Goal: Find specific page/section: Find specific page/section

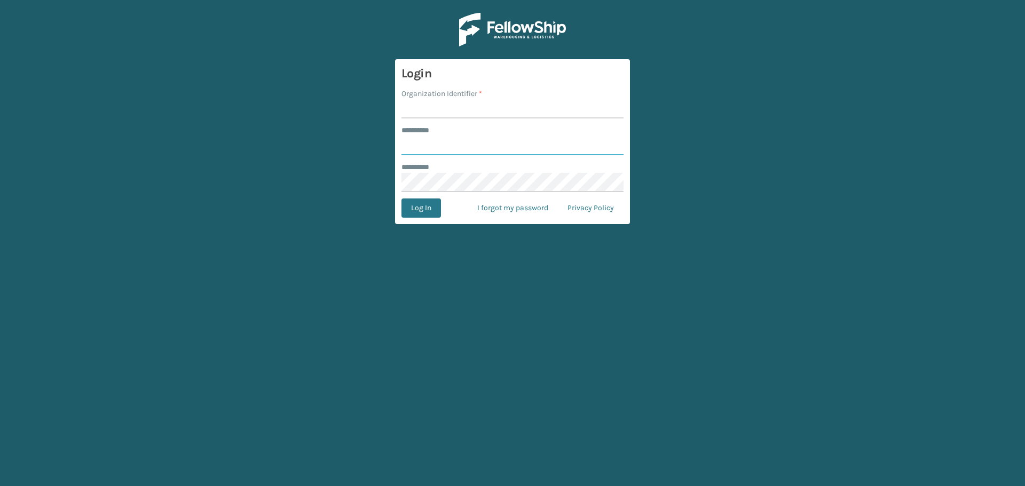
type input "*******"
click at [484, 106] on input "Organization Identifier *" at bounding box center [513, 108] width 222 height 19
type input "[GEOGRAPHIC_DATA]"
click at [437, 202] on button "Log In" at bounding box center [422, 208] width 40 height 19
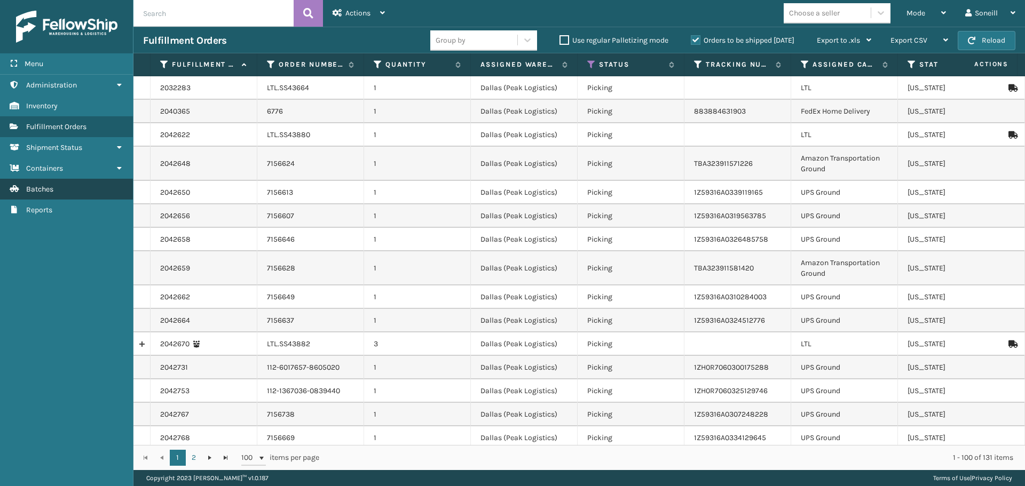
click at [74, 186] on link "Batches" at bounding box center [66, 189] width 133 height 21
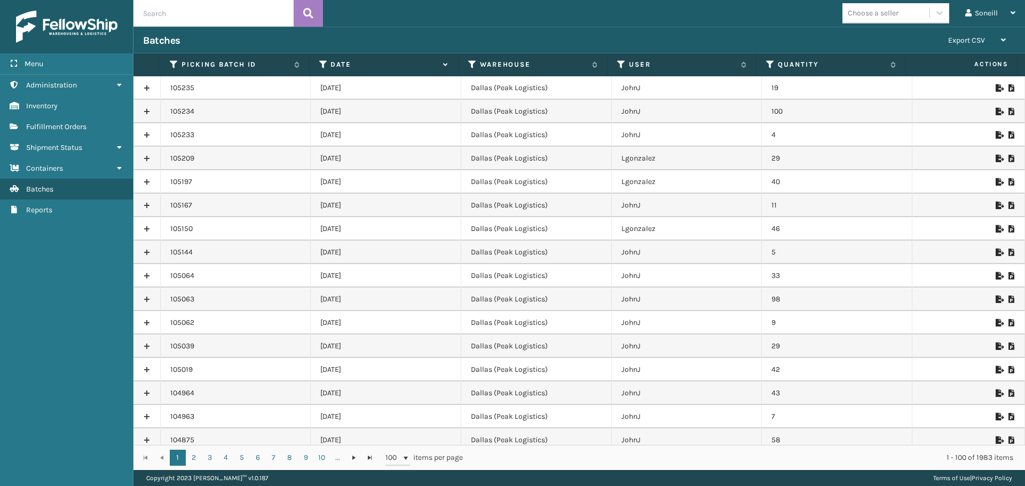
drag, startPoint x: 318, startPoint y: 89, endPoint x: 387, endPoint y: 139, distance: 84.8
click at [485, 188] on td "Dallas (Peak Logistics)" at bounding box center [536, 181] width 151 height 23
